Goal: Obtain resource: Download file/media

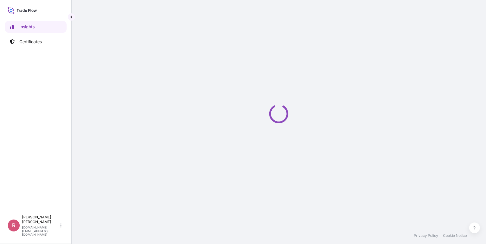
select select "2025"
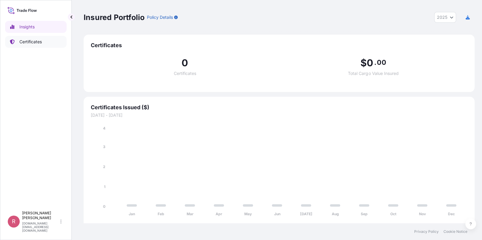
click at [34, 41] on p "Certificates" at bounding box center [30, 42] width 22 height 6
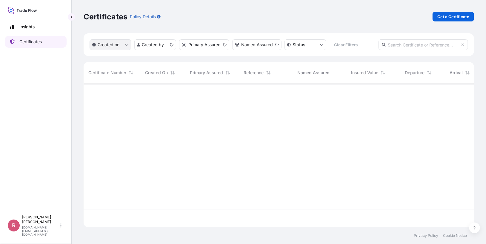
scroll to position [143, 386]
click at [434, 41] on input "text" at bounding box center [423, 44] width 90 height 11
paste input "5013275821"
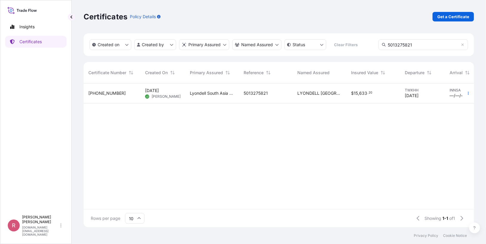
type input "5013275821"
click at [245, 93] on span "5013275821" at bounding box center [256, 93] width 24 height 6
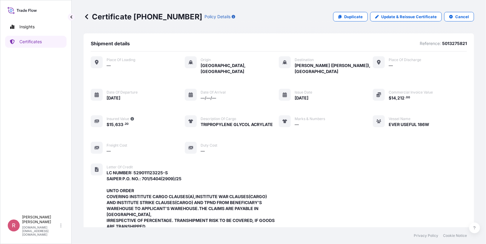
scroll to position [207, 0]
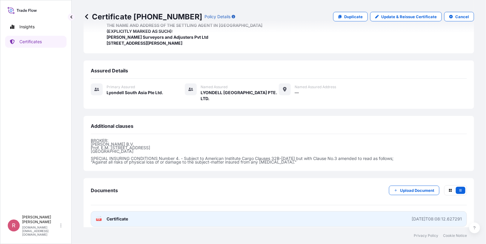
click at [112, 216] on span "Certificate" at bounding box center [117, 219] width 21 height 6
